Goal: Information Seeking & Learning: Check status

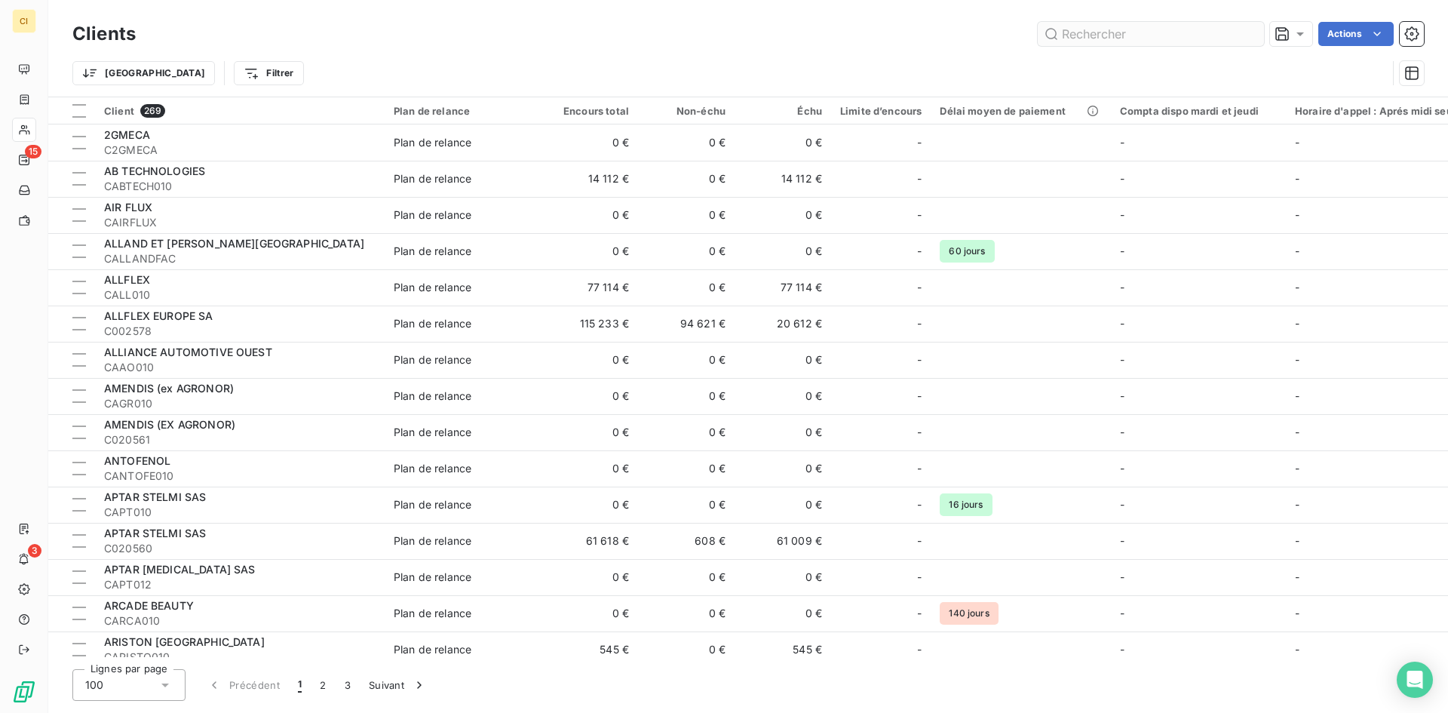
click at [1107, 36] on input "text" at bounding box center [1151, 34] width 226 height 24
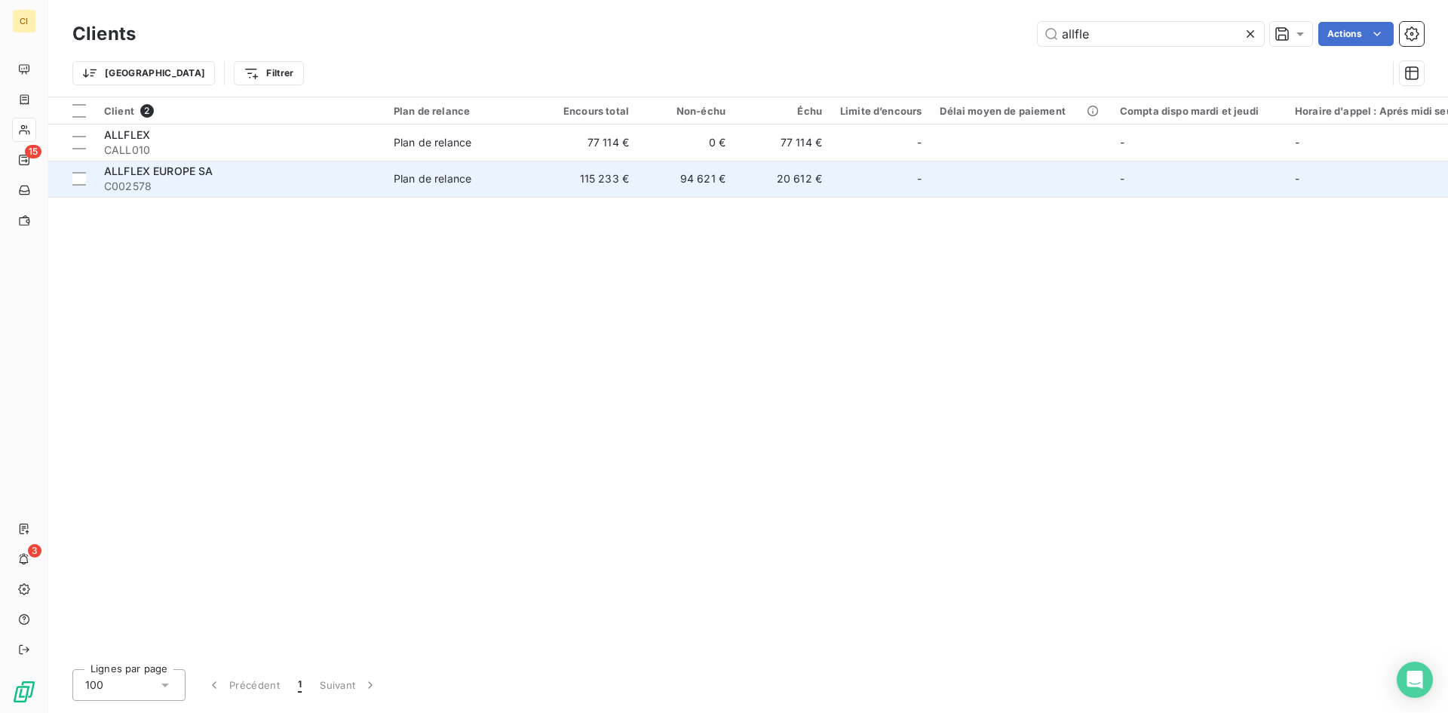
type input "allfle"
click at [597, 176] on td "115 233 €" at bounding box center [590, 179] width 97 height 36
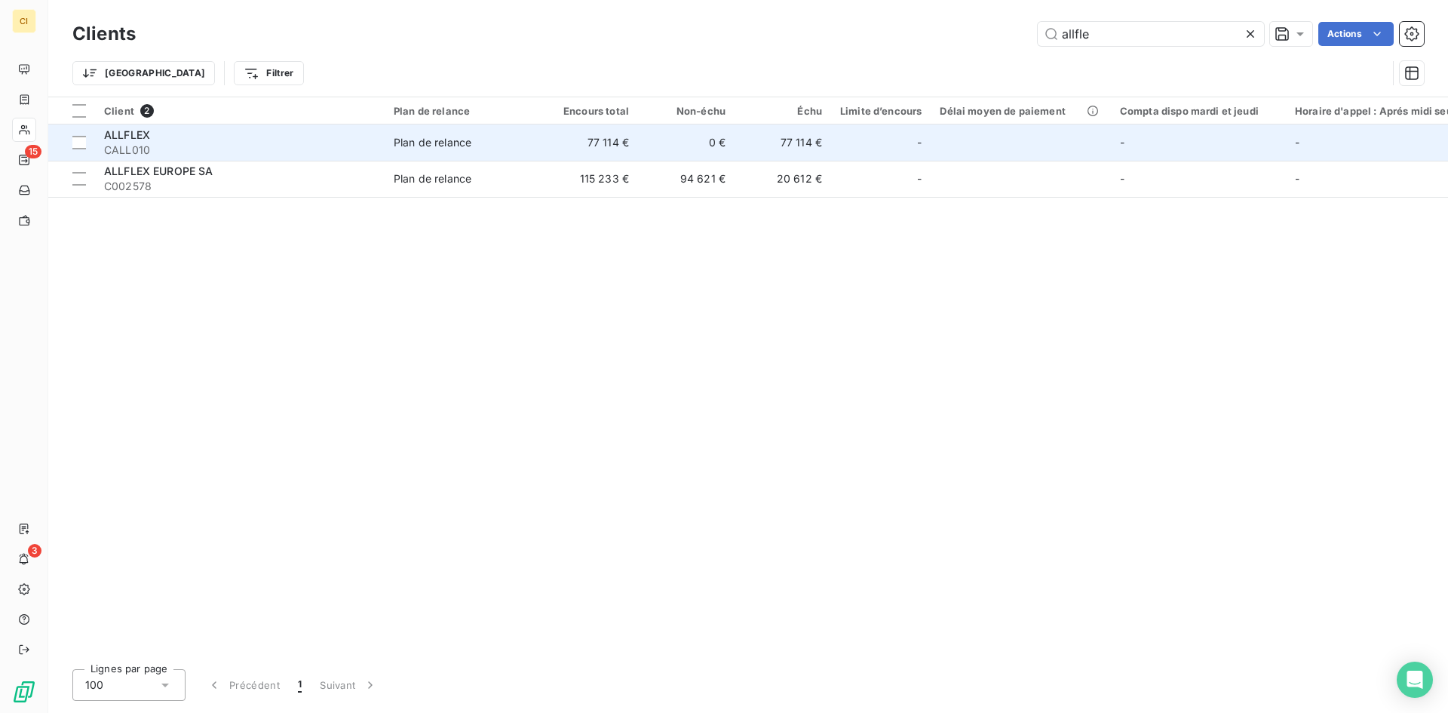
click at [429, 155] on td "Plan de relance" at bounding box center [463, 142] width 157 height 36
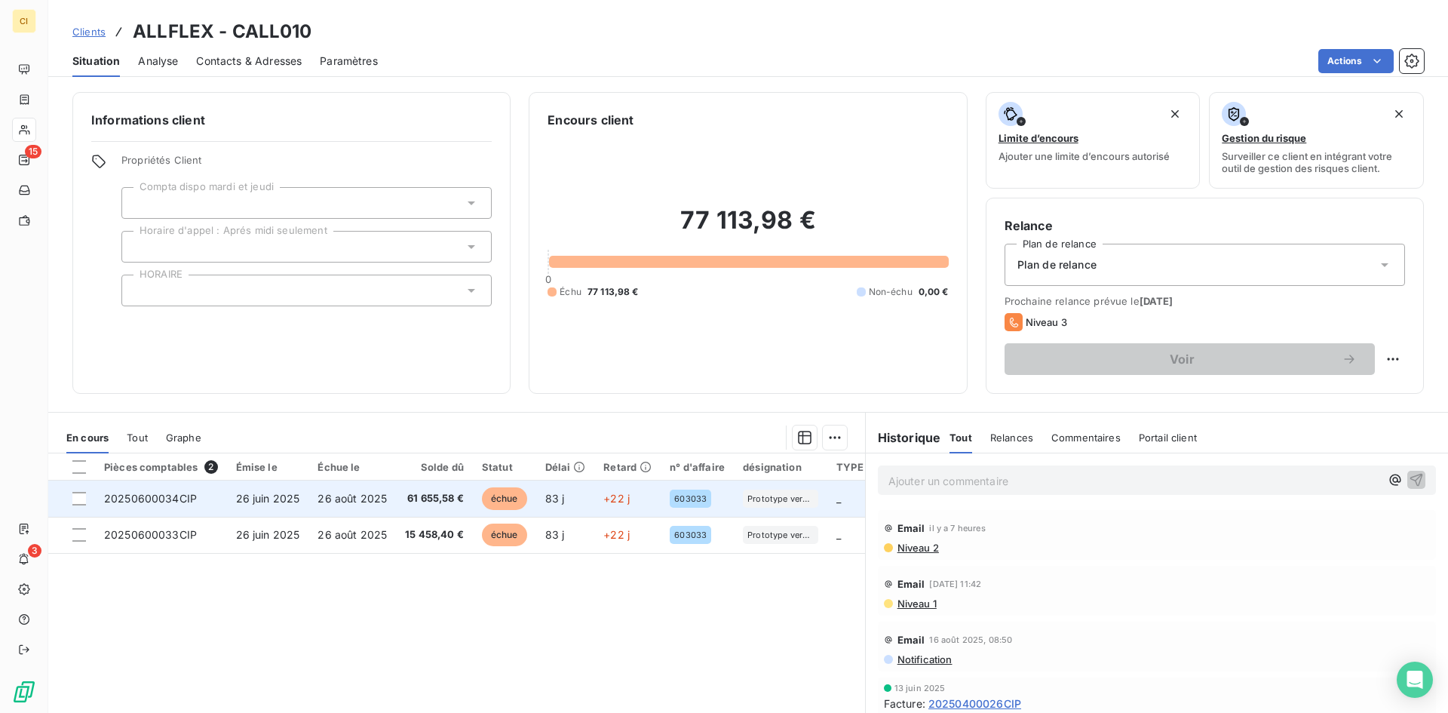
click at [339, 503] on span "26 août 2025" at bounding box center [352, 498] width 69 height 13
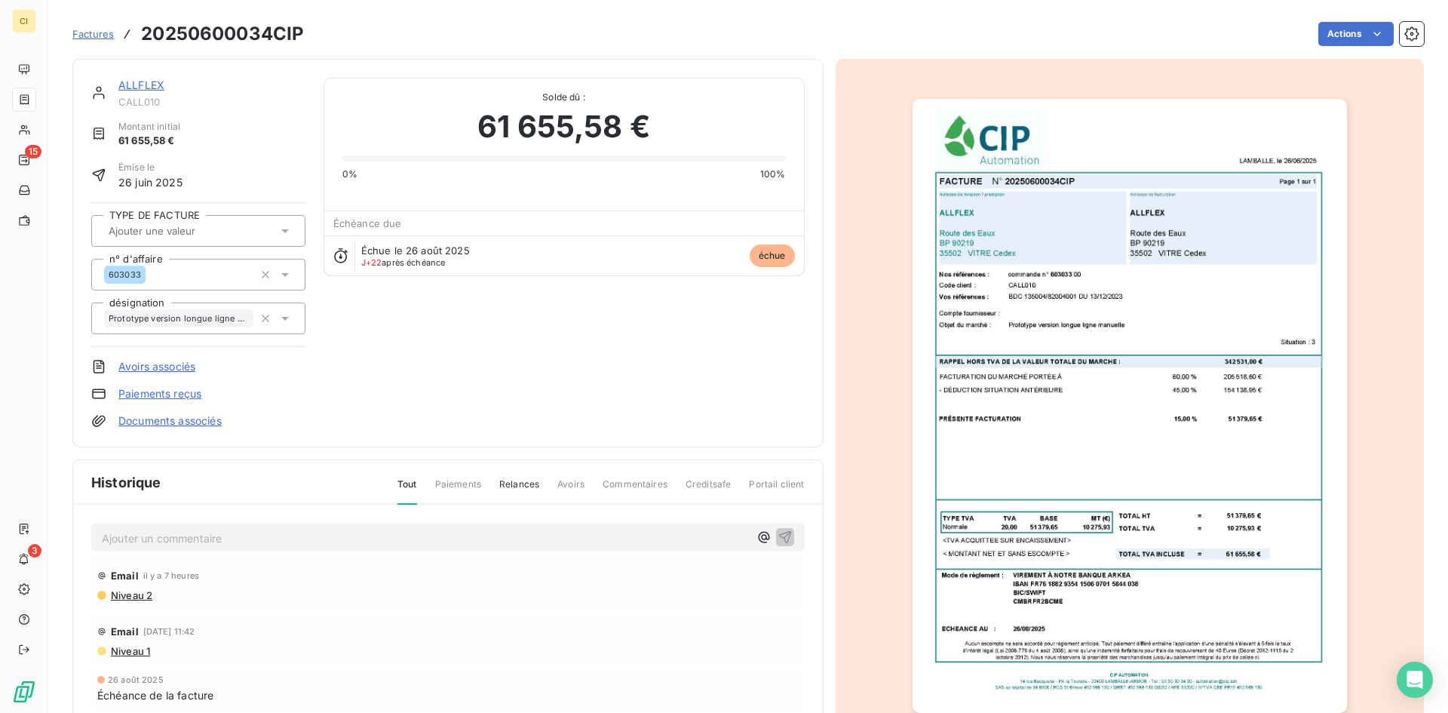
click at [182, 536] on p "Ajouter un commentaire ﻿" at bounding box center [425, 538] width 647 height 19
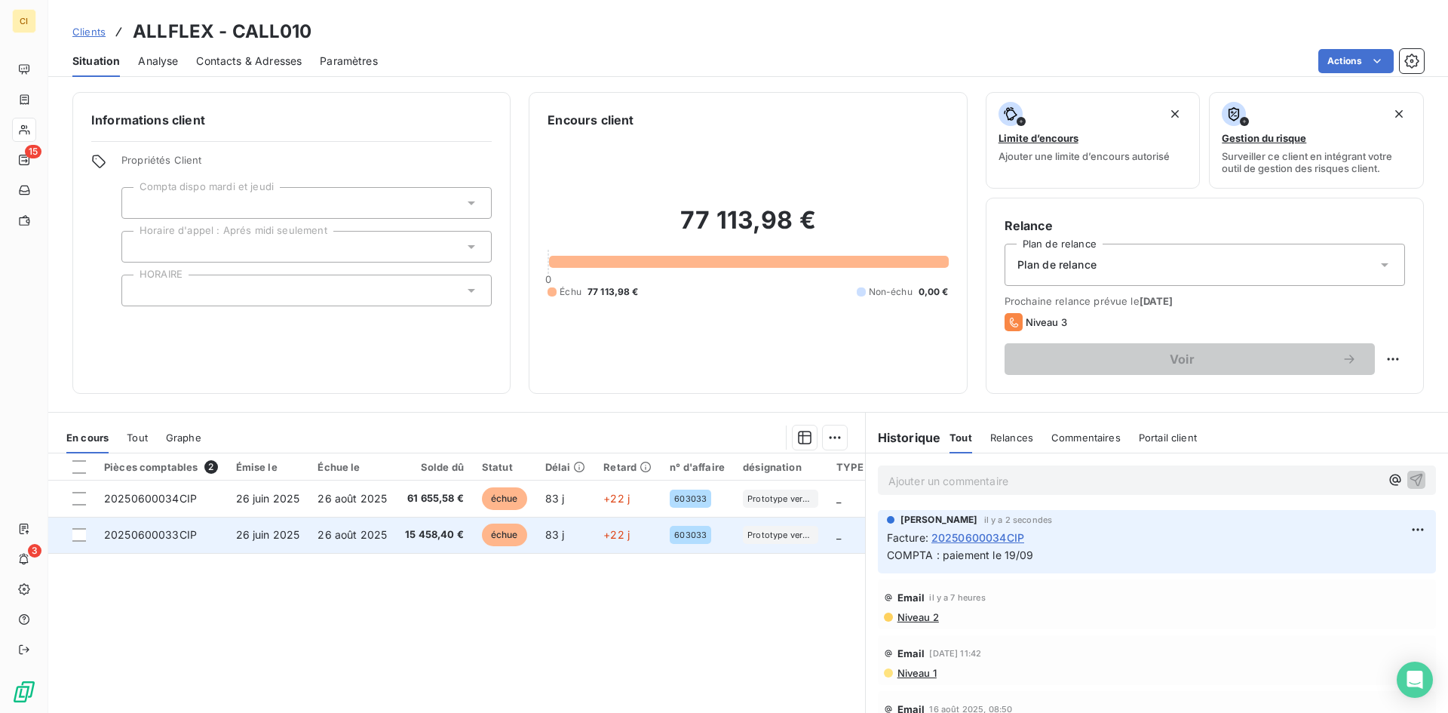
click at [261, 531] on span "26 juin 2025" at bounding box center [268, 534] width 64 height 13
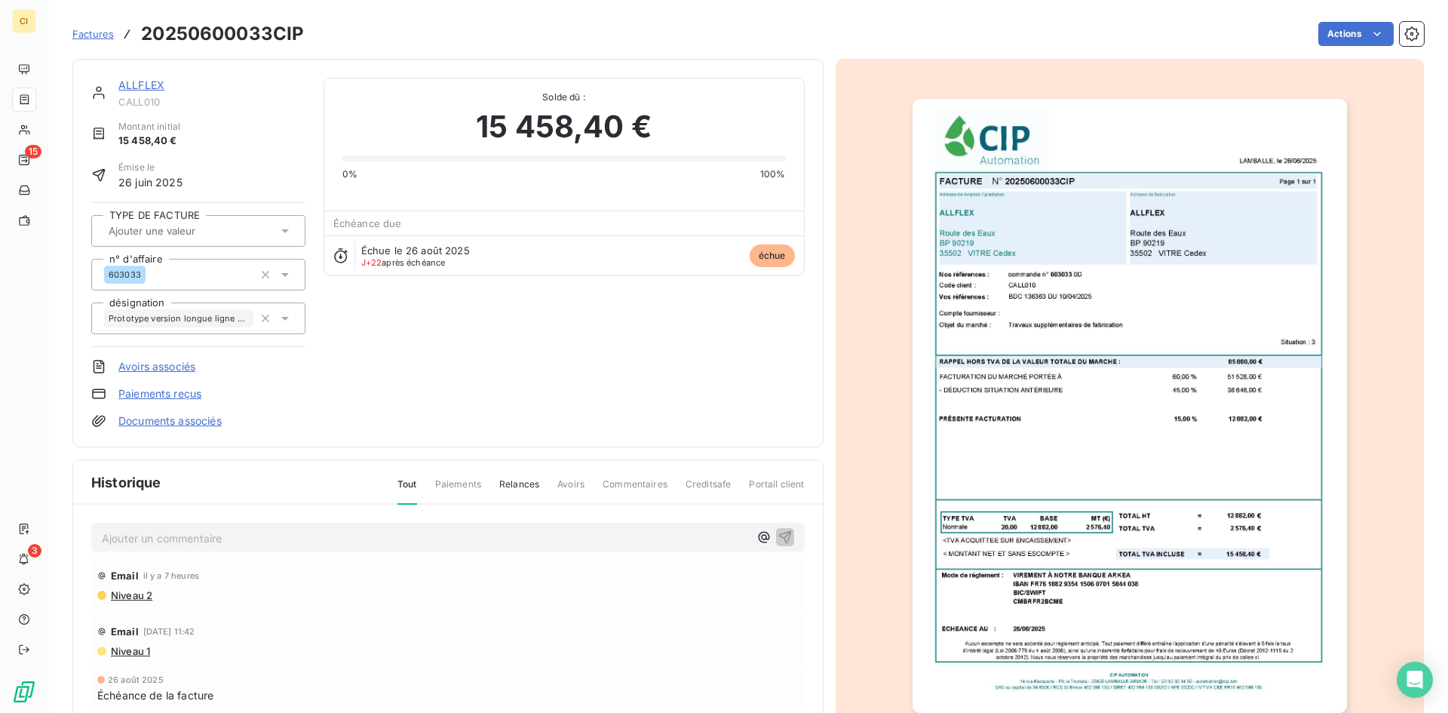
click at [176, 539] on p "Ajouter un commentaire ﻿" at bounding box center [425, 538] width 647 height 19
click at [173, 539] on span "COMPTA : paiment le 19/09" at bounding box center [172, 536] width 141 height 13
click at [778, 536] on icon "button" at bounding box center [784, 536] width 13 height 13
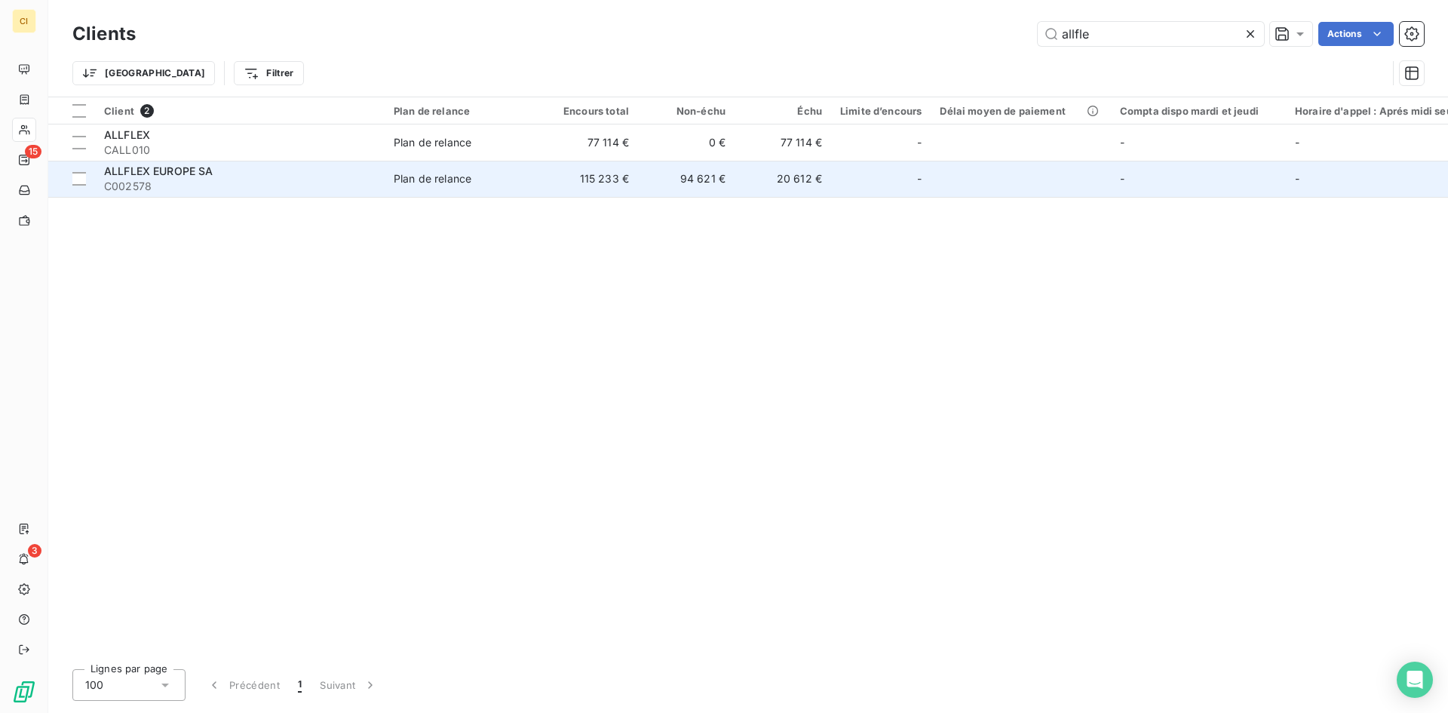
click at [129, 181] on span "C002578" at bounding box center [240, 186] width 272 height 15
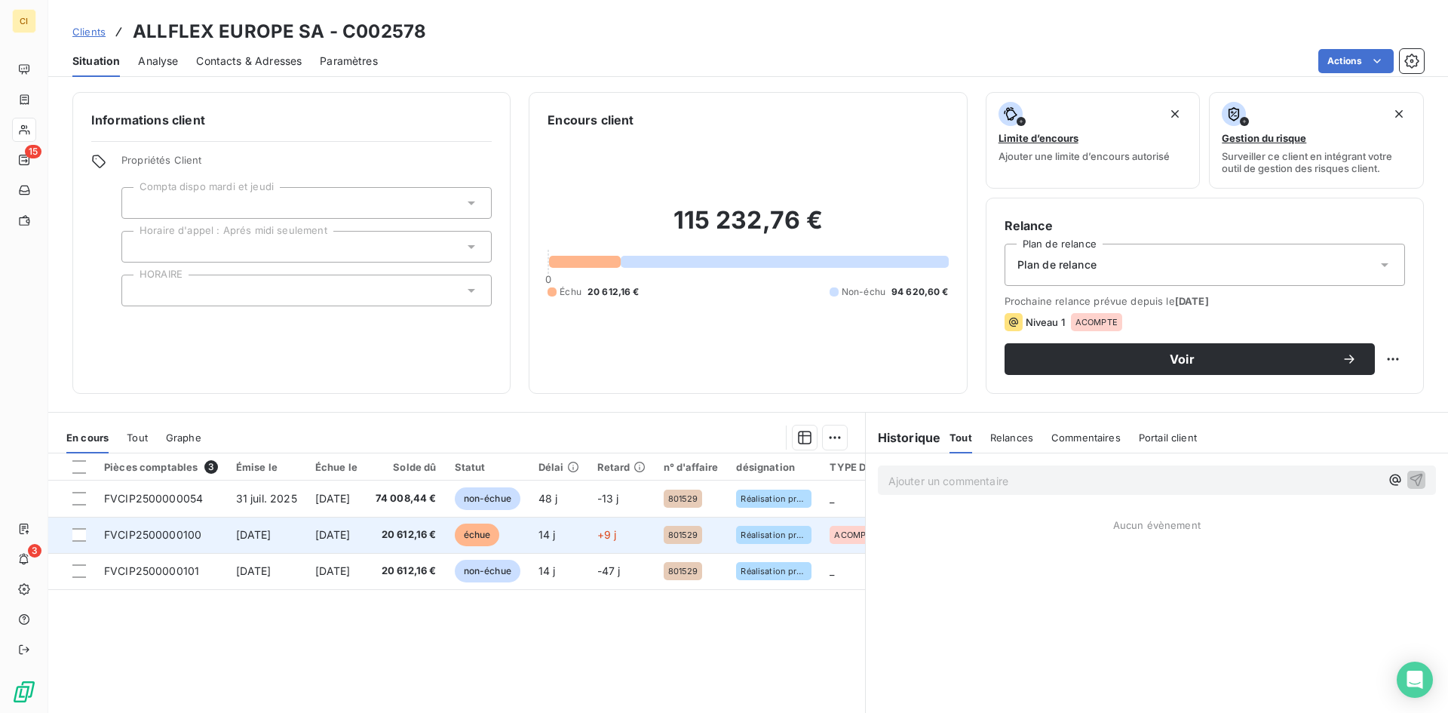
click at [140, 531] on span "FVCIP2500000100" at bounding box center [152, 534] width 97 height 13
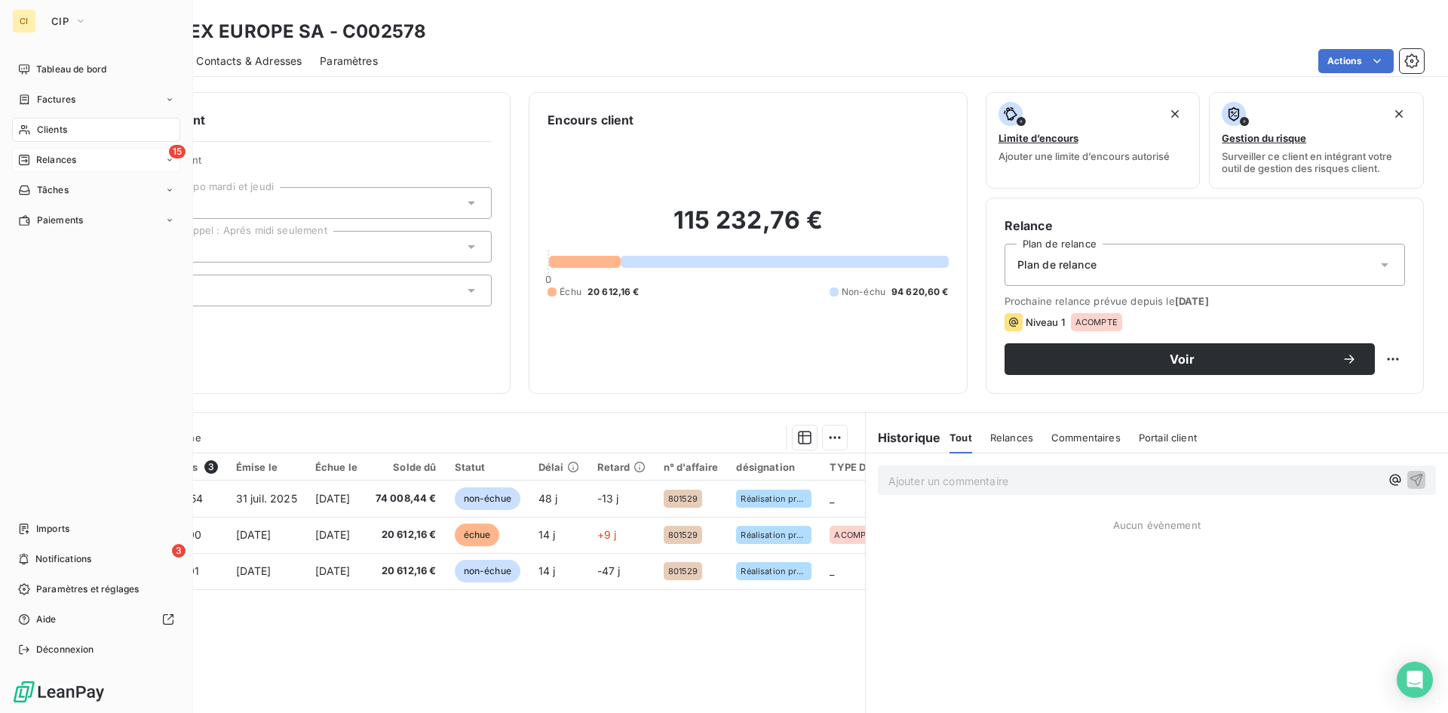
click at [64, 167] on div "15 Relances" at bounding box center [96, 160] width 168 height 24
click at [61, 161] on span "Relances" at bounding box center [56, 160] width 40 height 14
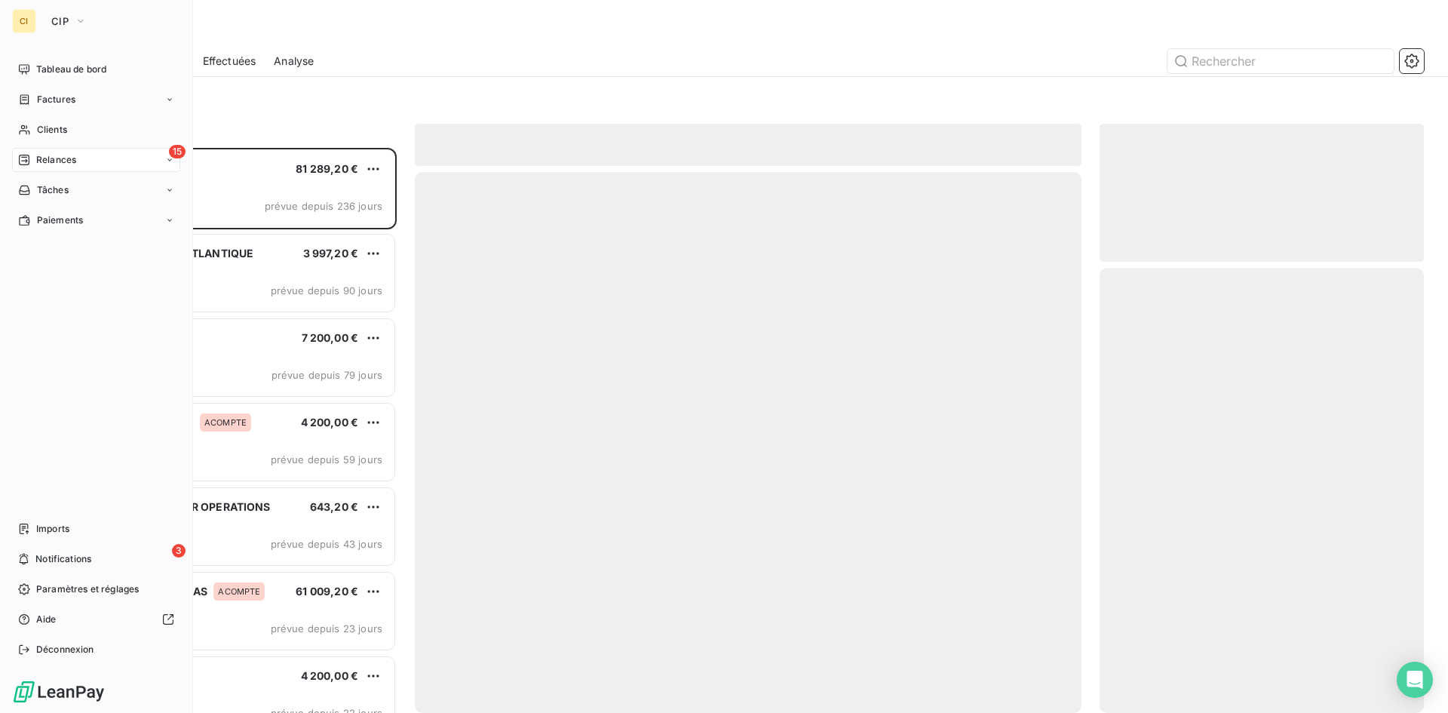
scroll to position [554, 313]
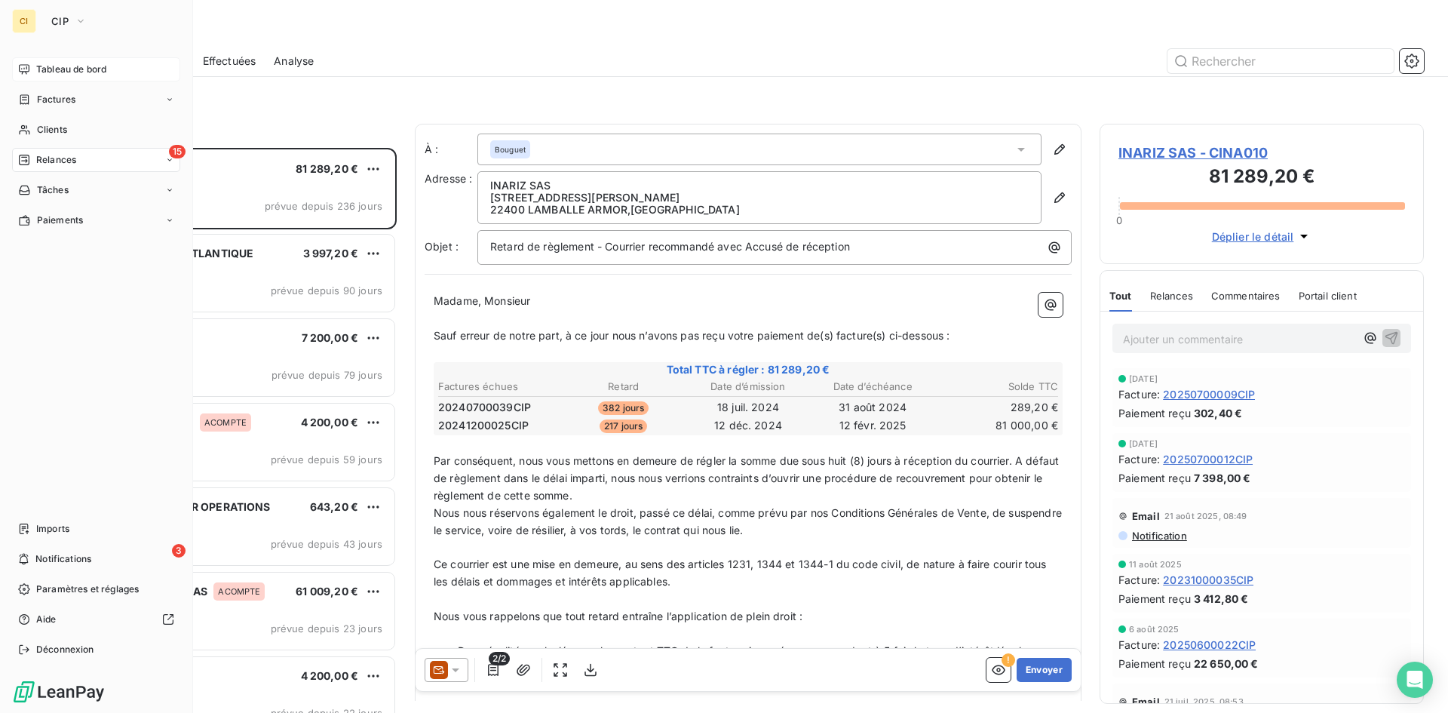
click at [66, 69] on span "Tableau de bord" at bounding box center [71, 70] width 70 height 14
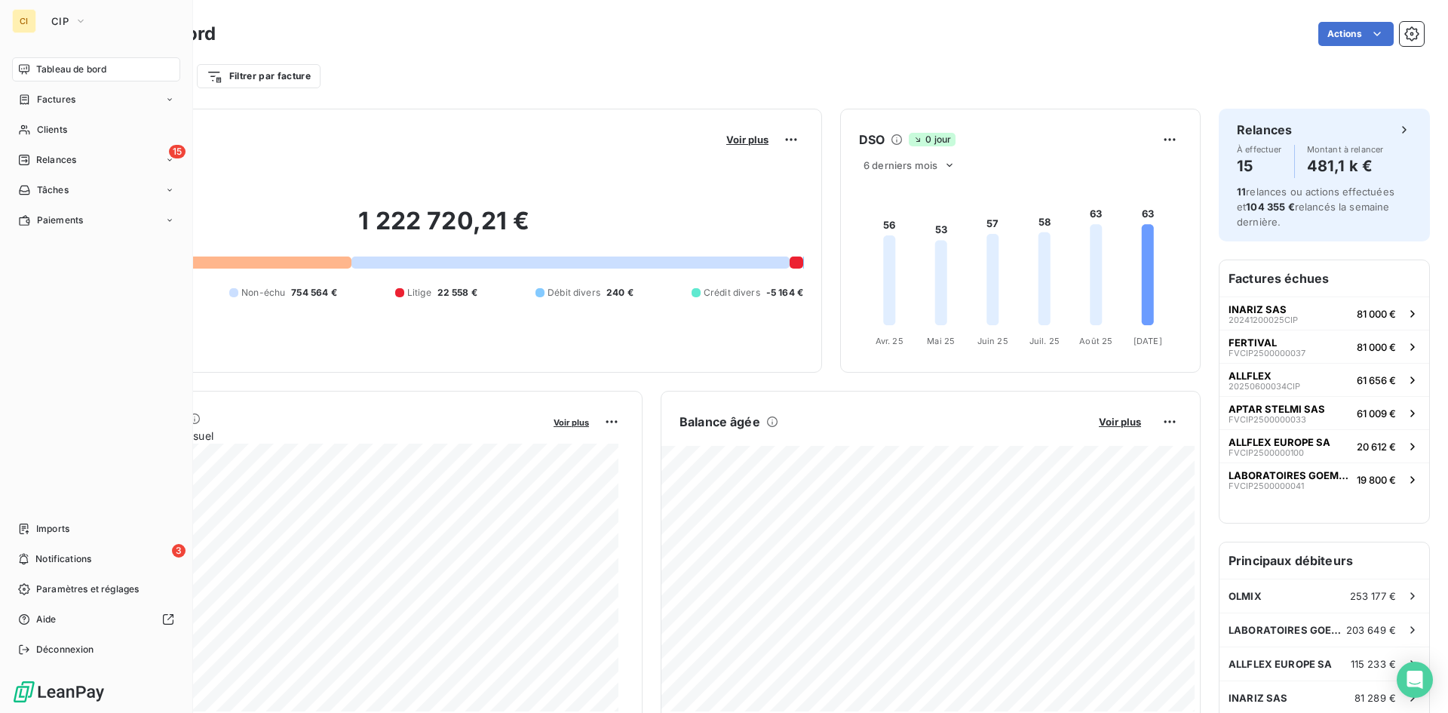
click at [82, 75] on span "Tableau de bord" at bounding box center [71, 70] width 70 height 14
click at [54, 97] on span "Factures" at bounding box center [56, 100] width 38 height 14
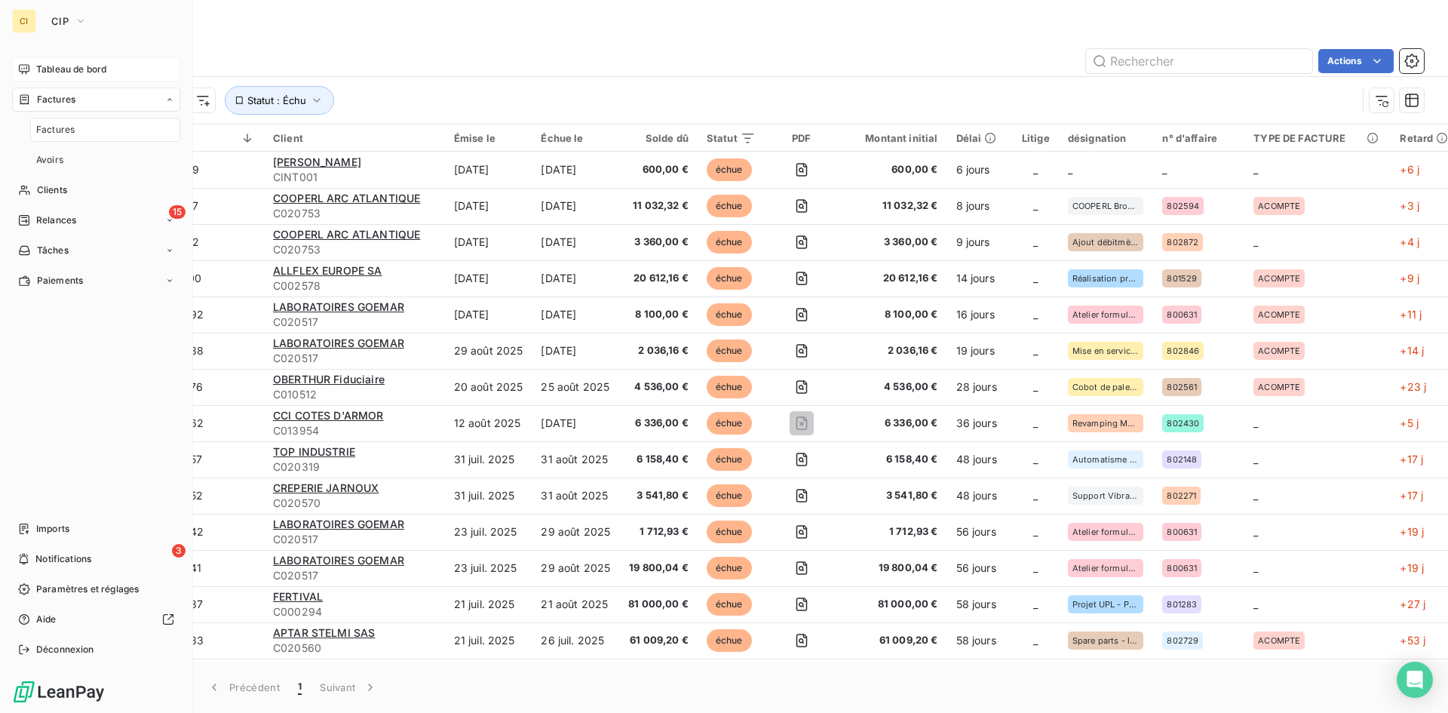
click at [59, 72] on span "Tableau de bord" at bounding box center [71, 70] width 70 height 14
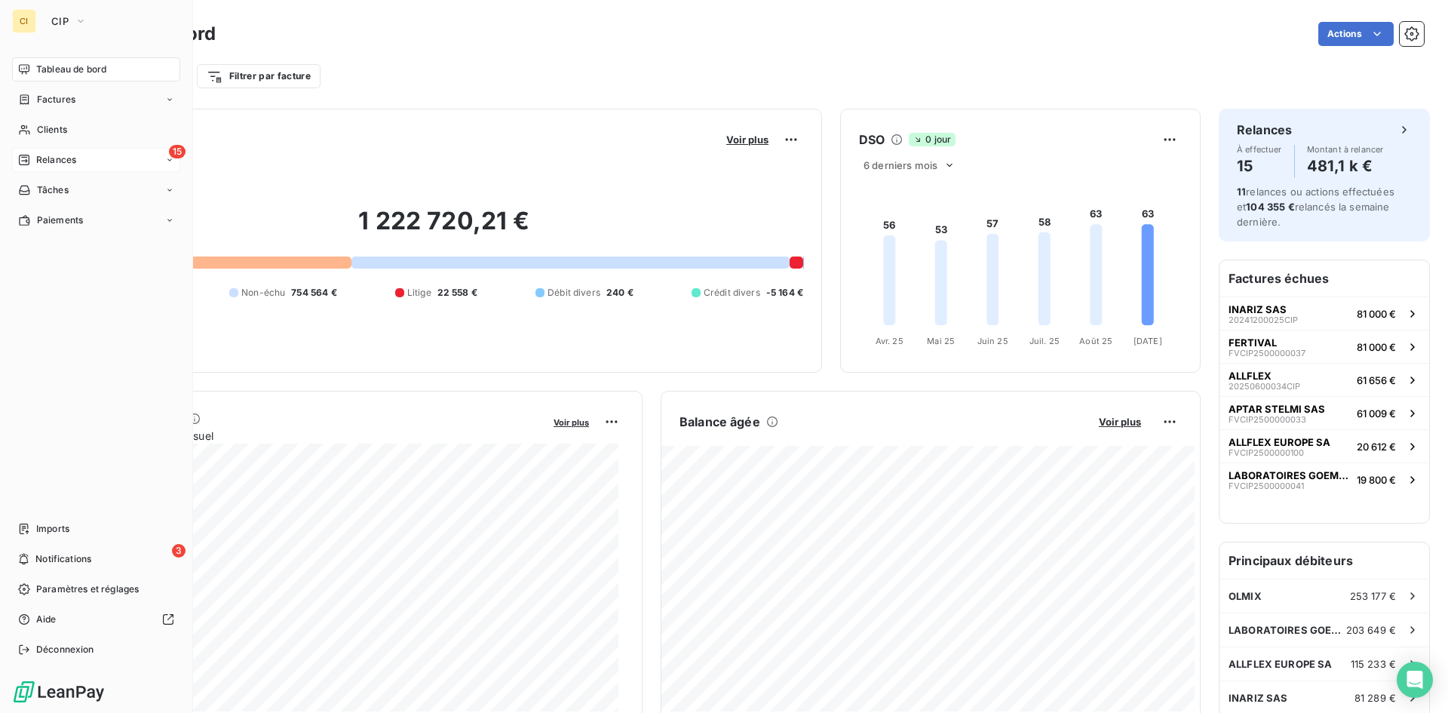
click at [45, 158] on span "Relances" at bounding box center [56, 160] width 40 height 14
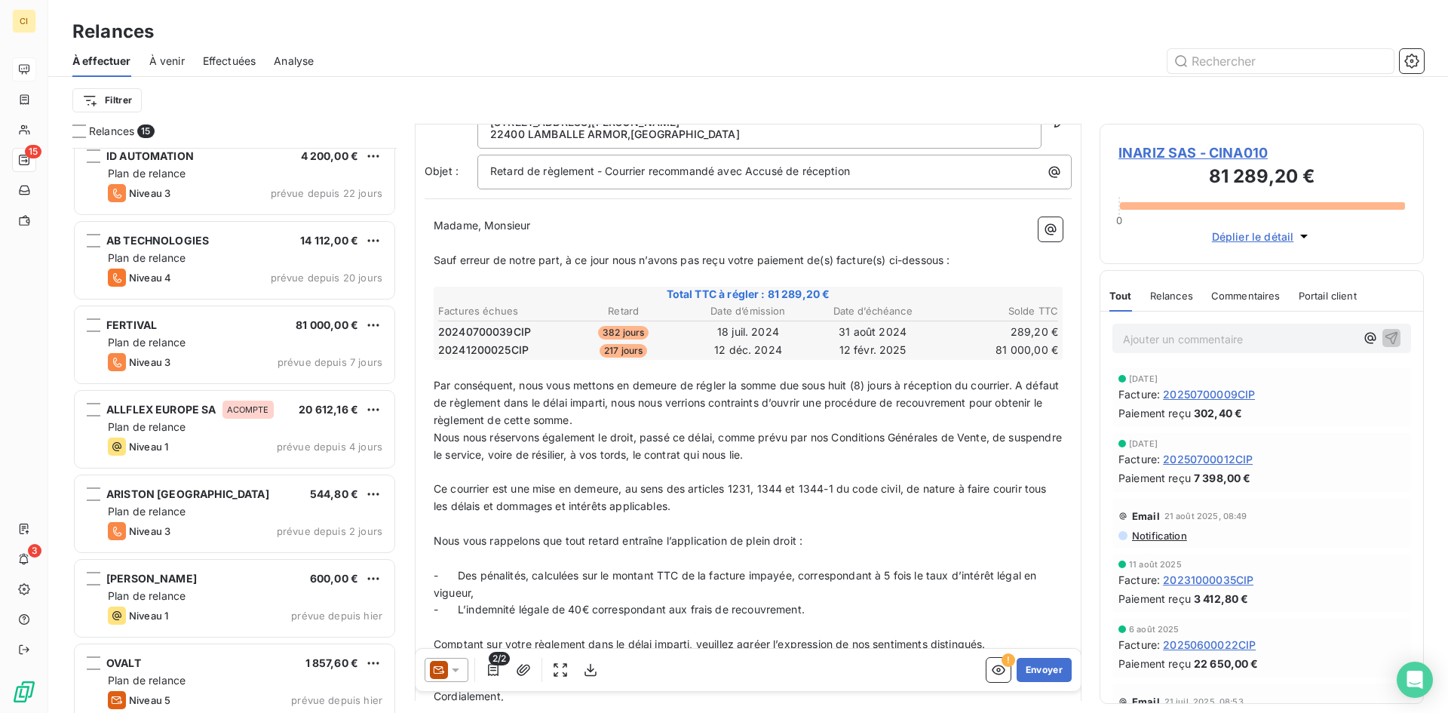
scroll to position [529, 0]
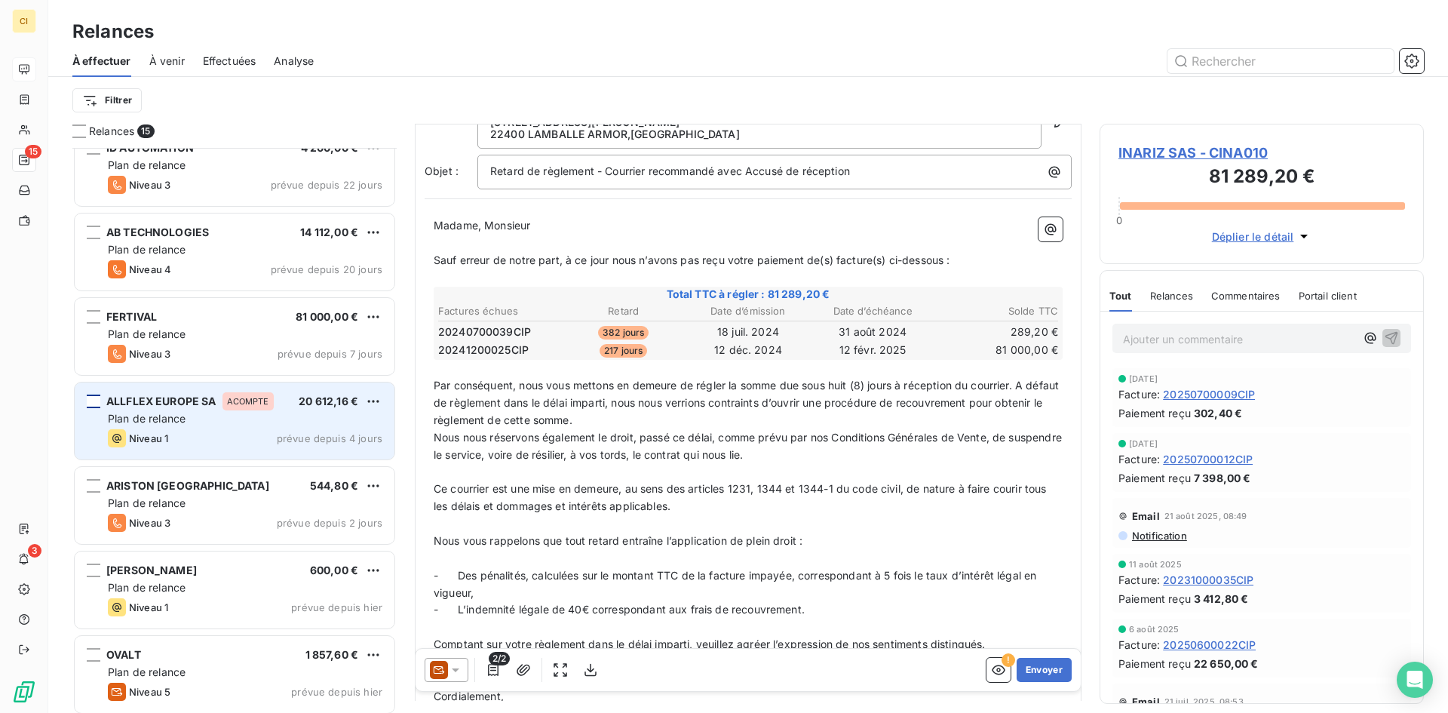
click at [97, 401] on div "grid" at bounding box center [94, 401] width 14 height 14
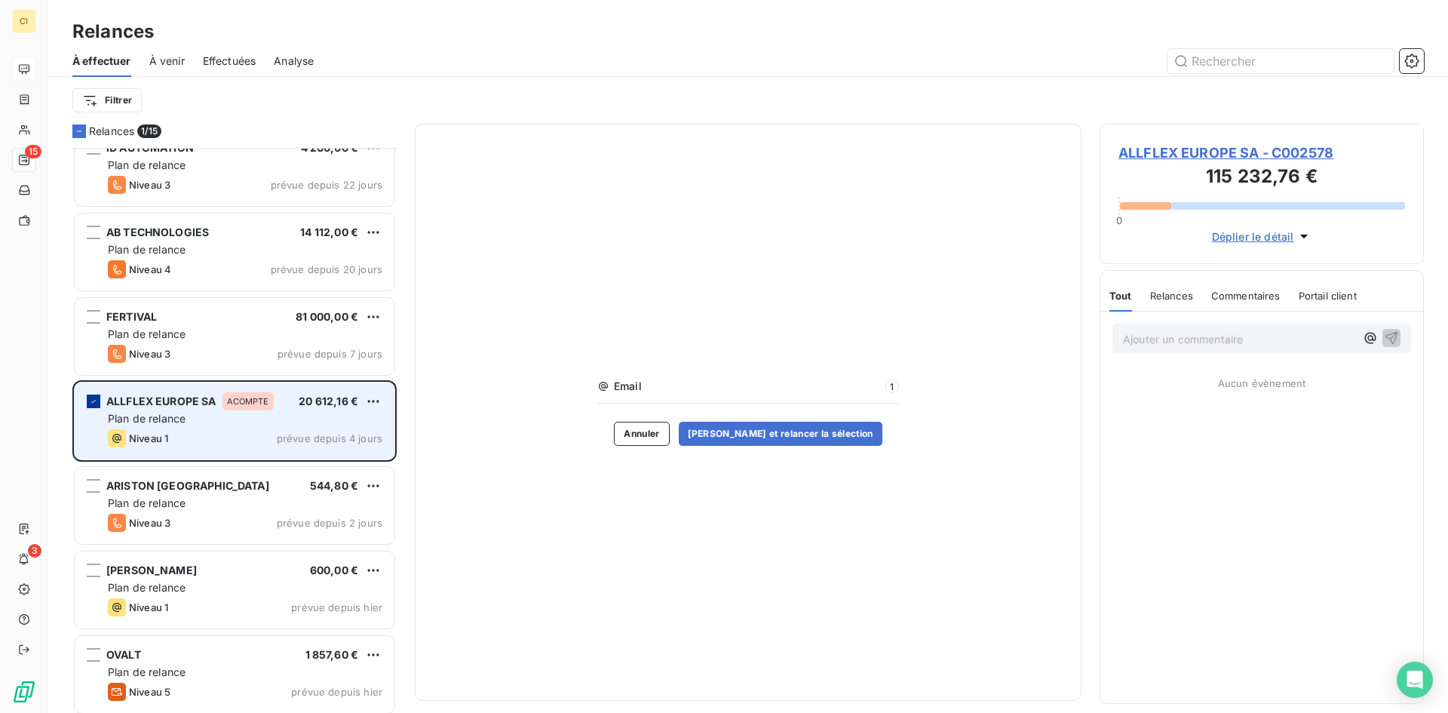
click at [94, 401] on icon "grid" at bounding box center [93, 401] width 5 height 3
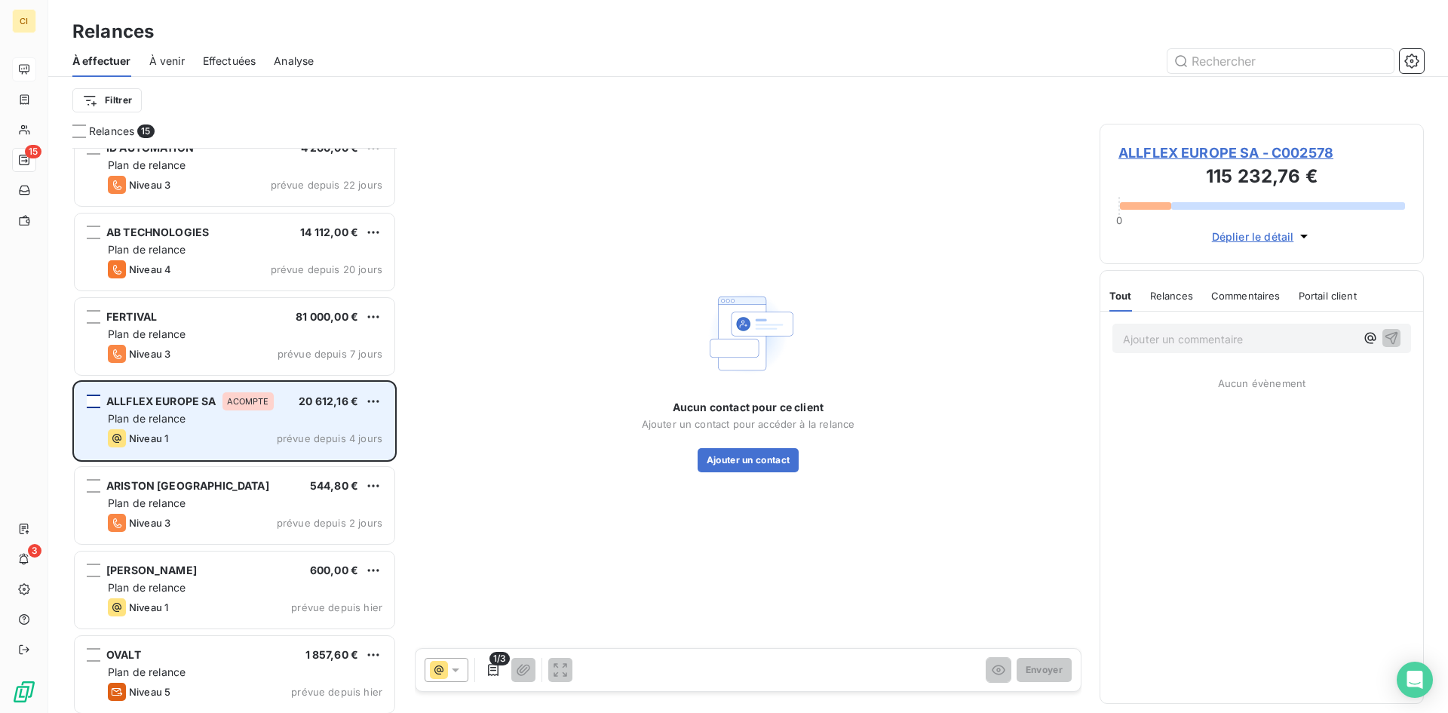
click at [216, 432] on div "Niveau 1 prévue depuis 4 jours" at bounding box center [245, 438] width 275 height 18
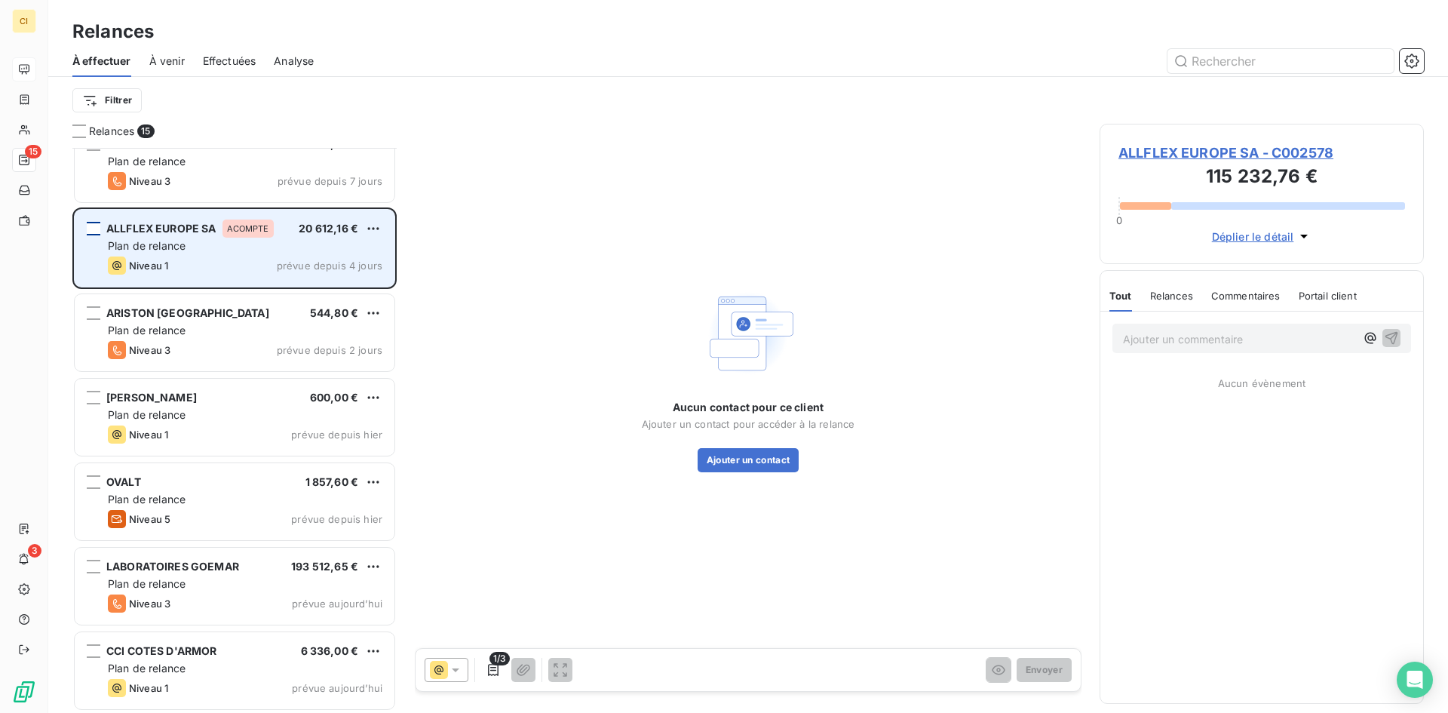
scroll to position [703, 0]
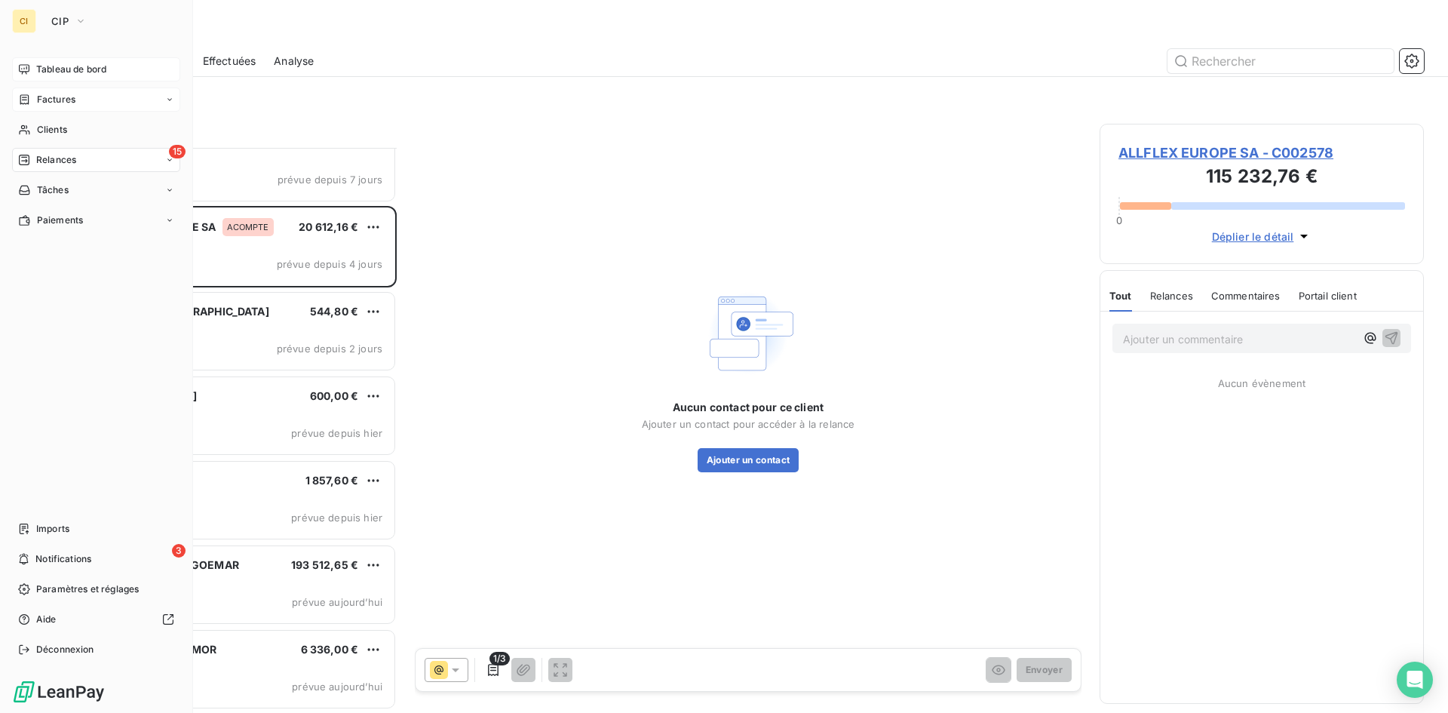
click at [70, 98] on span "Factures" at bounding box center [56, 100] width 38 height 14
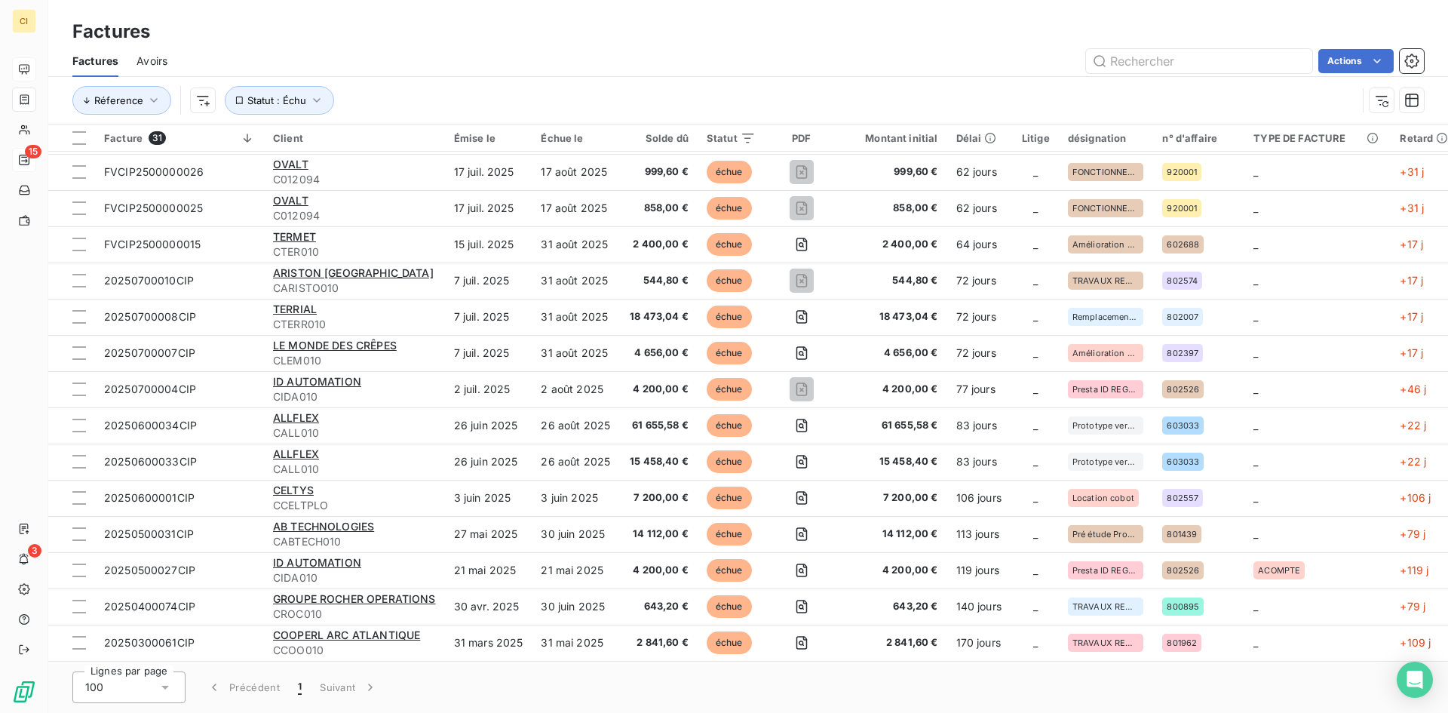
scroll to position [528, 0]
